Goal: Find contact information: Find contact information

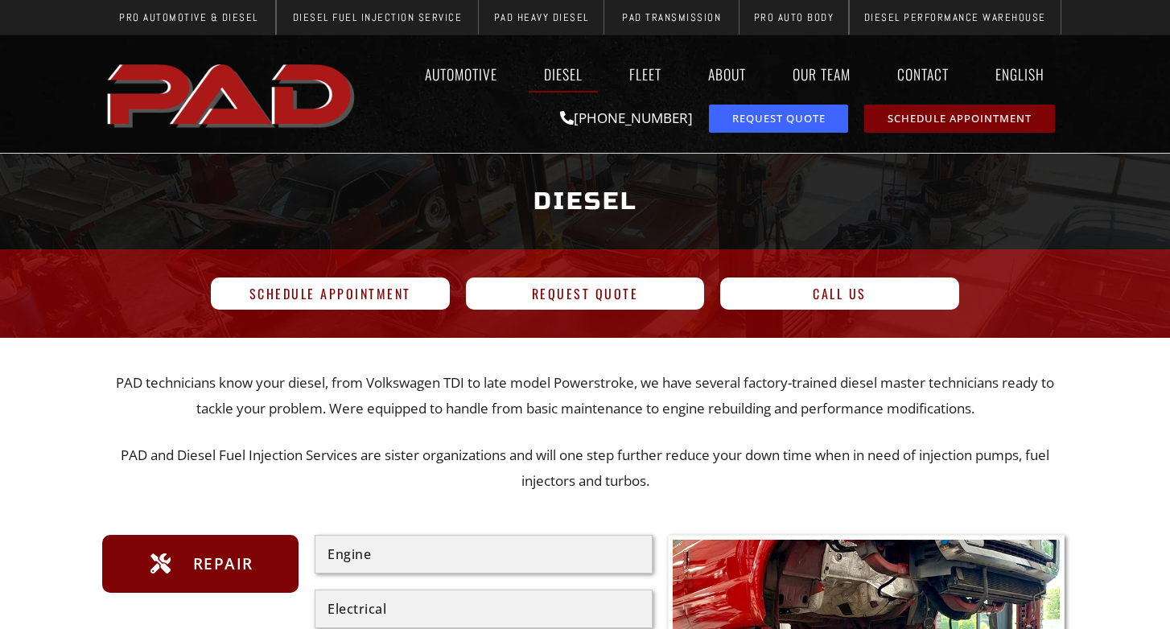
scroll to position [1678, 0]
click at [727, 75] on link "About" at bounding box center [727, 74] width 68 height 37
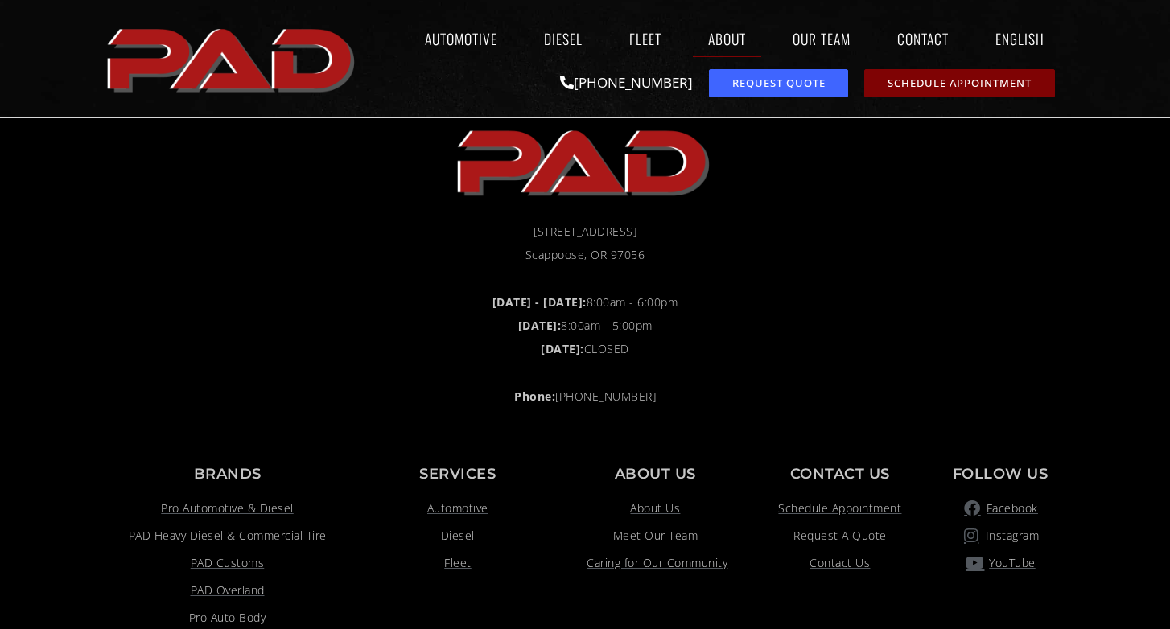
scroll to position [1713, 0]
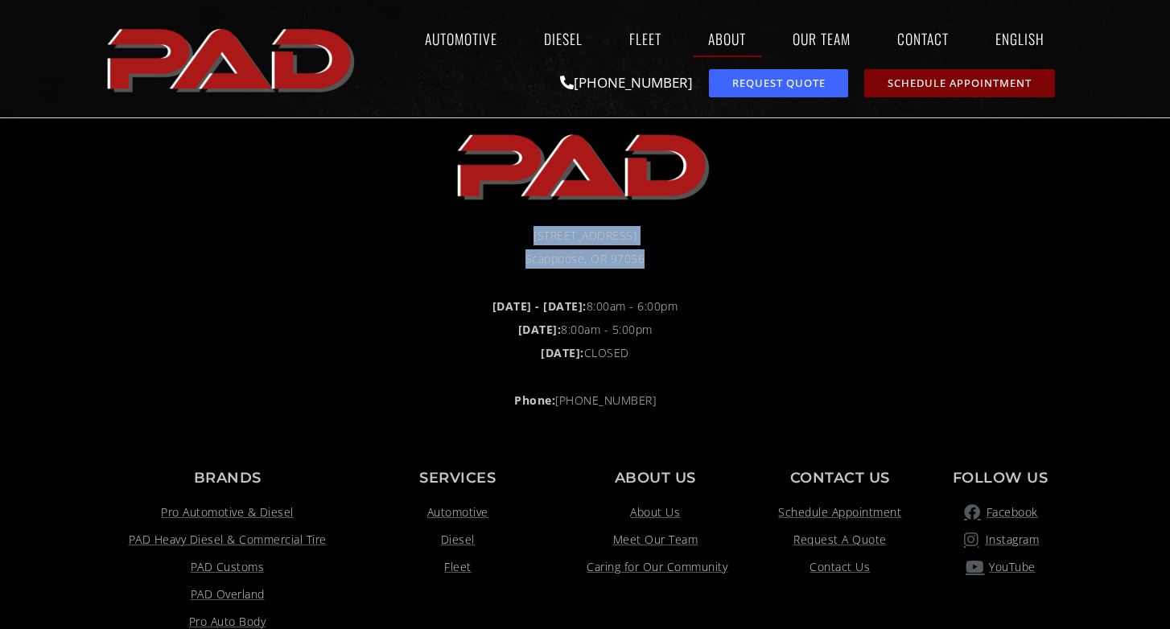
drag, startPoint x: 513, startPoint y: 236, endPoint x: 667, endPoint y: 266, distance: 156.7
type textarea "**********"
click at [667, 266] on ul "50038 Columbia River Hwy Scappoose, OR 97056" at bounding box center [585, 247] width 950 height 43
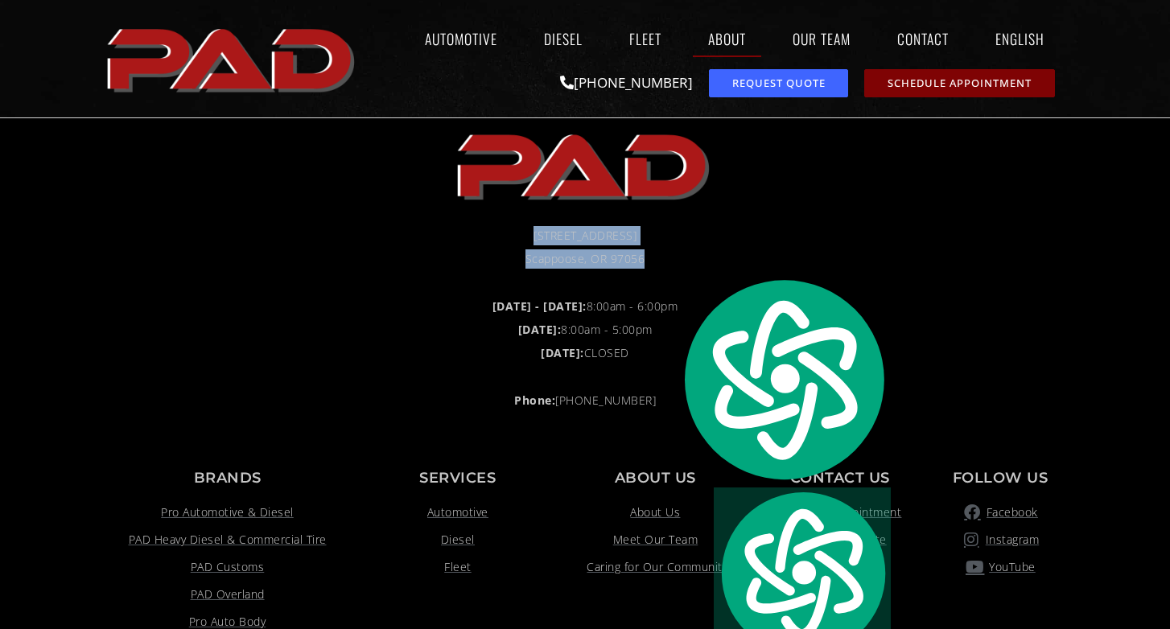
copy ul "50038 Columbia River Hwy Scappoose, OR 97056"
